Goal: Check status: Check status

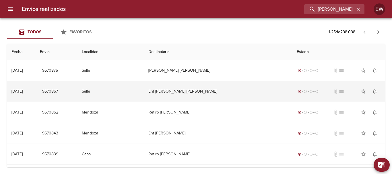
type input "[PERSON_NAME]"
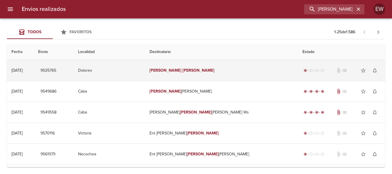
click at [198, 70] on em "[PERSON_NAME]" at bounding box center [199, 70] width 32 height 5
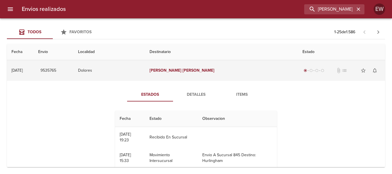
click at [23, 71] on div "[DATE]" at bounding box center [16, 70] width 11 height 5
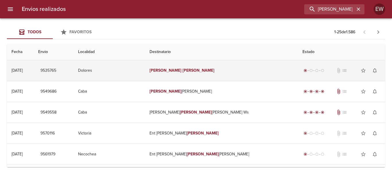
click at [194, 68] on td "[PERSON_NAME]" at bounding box center [221, 70] width 153 height 21
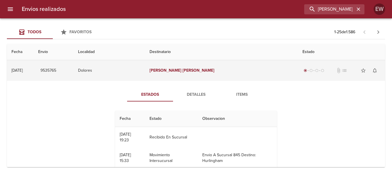
click at [22, 70] on div "[DATE]" at bounding box center [16, 70] width 11 height 5
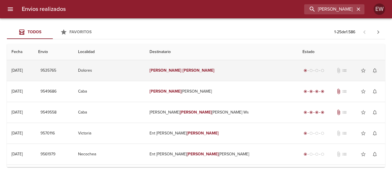
click at [206, 71] on td "[PERSON_NAME]" at bounding box center [221, 70] width 153 height 21
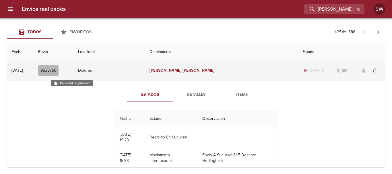
click at [56, 70] on span "9535765" at bounding box center [49, 70] width 16 height 7
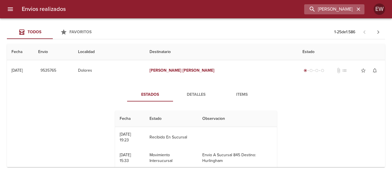
click at [362, 8] on button "button" at bounding box center [358, 8] width 7 height 7
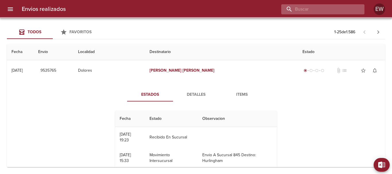
paste input "[PERSON_NAME]"
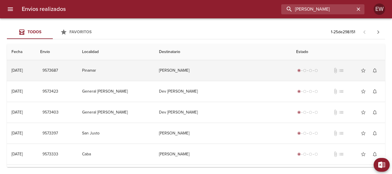
type input "[PERSON_NAME]"
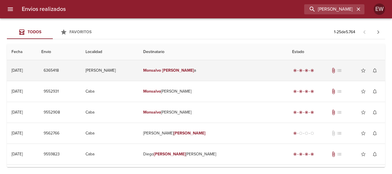
click at [209, 69] on td "[PERSON_NAME]" at bounding box center [213, 70] width 149 height 21
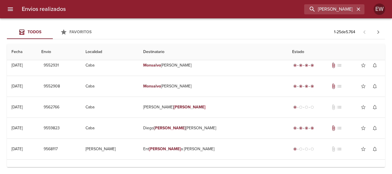
scroll to position [172, 0]
